Goal: Transaction & Acquisition: Purchase product/service

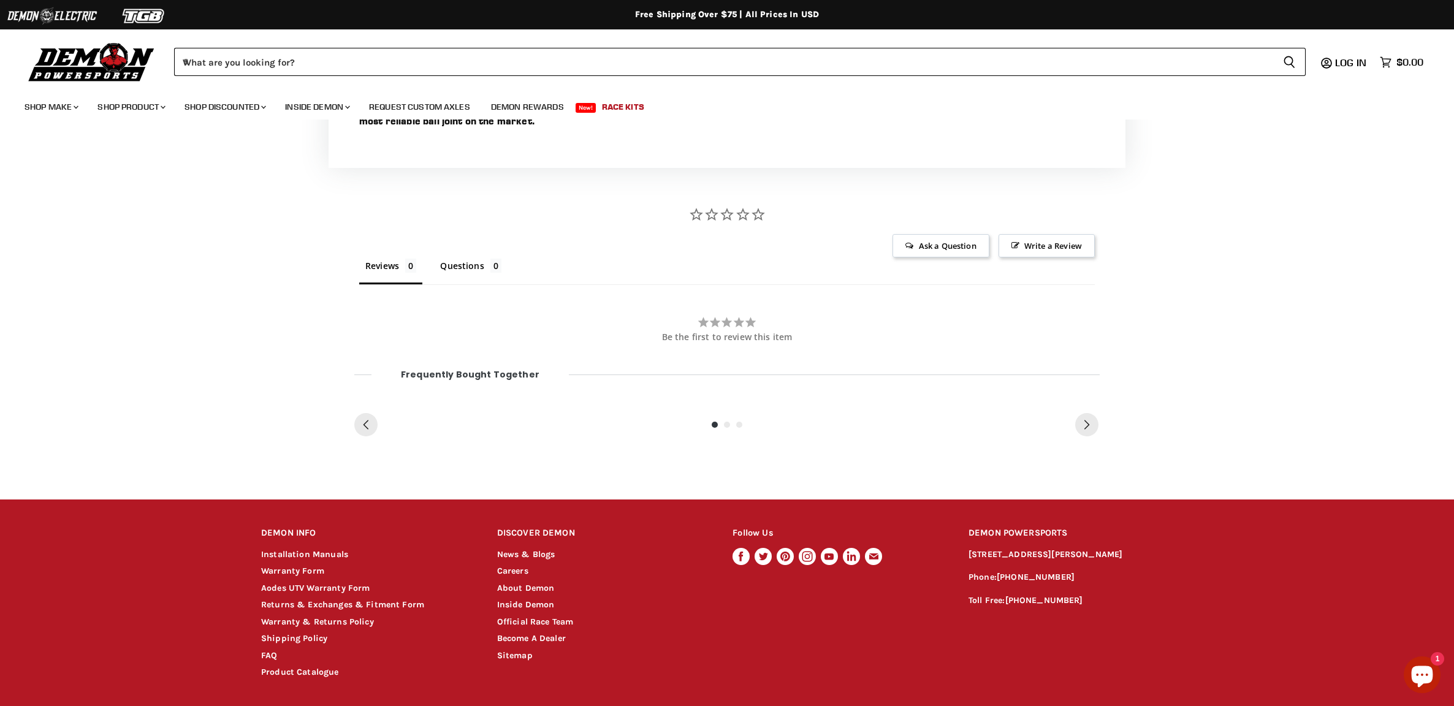
scroll to position [662, 0]
